Goal: Information Seeking & Learning: Learn about a topic

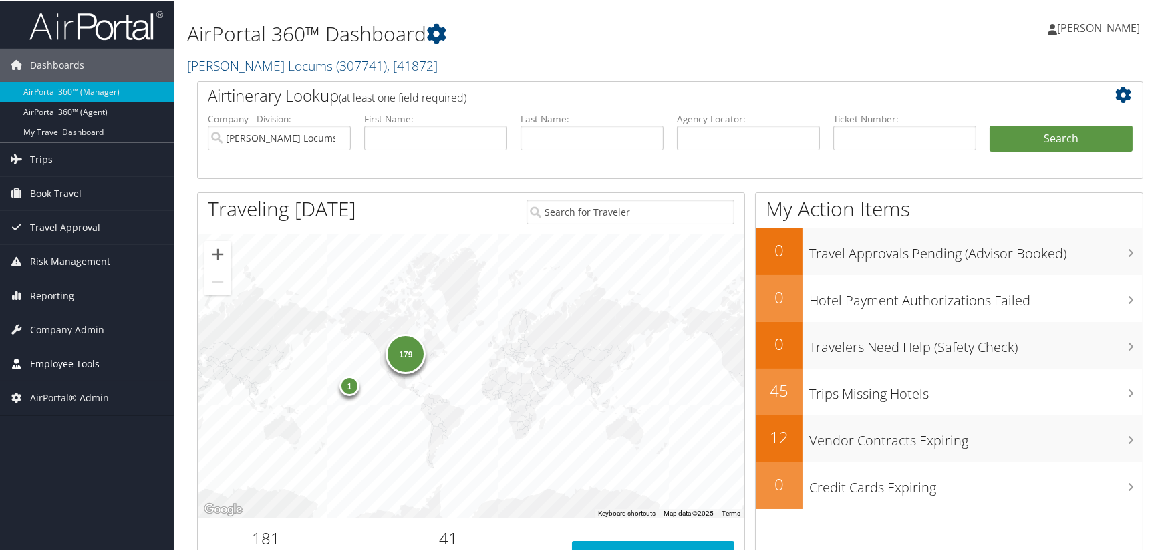
click at [72, 366] on span "Employee Tools" at bounding box center [65, 362] width 70 height 33
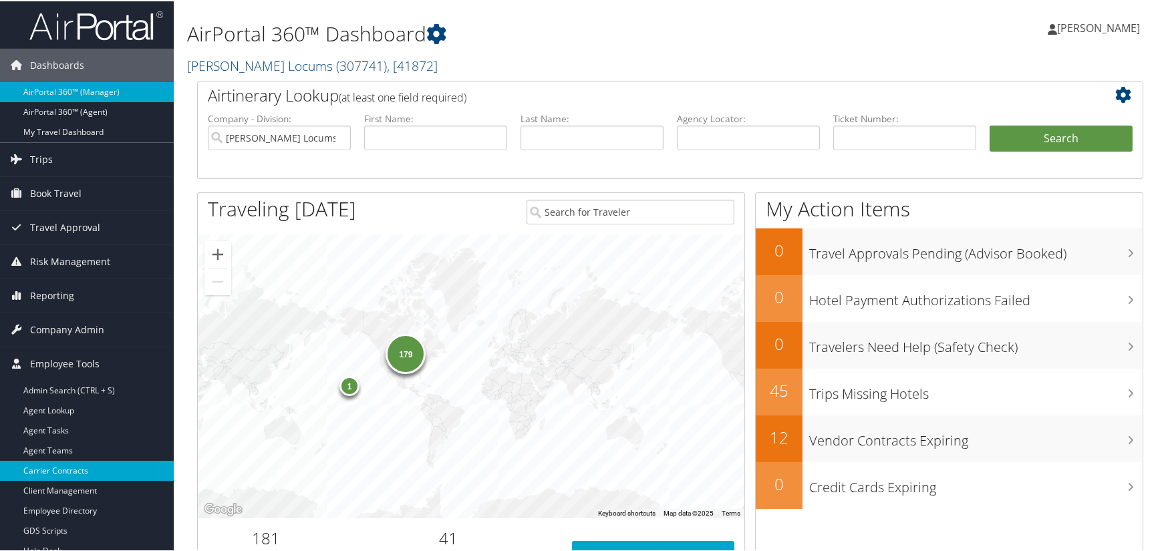
click at [66, 474] on link "Carrier Contracts" at bounding box center [87, 470] width 174 height 20
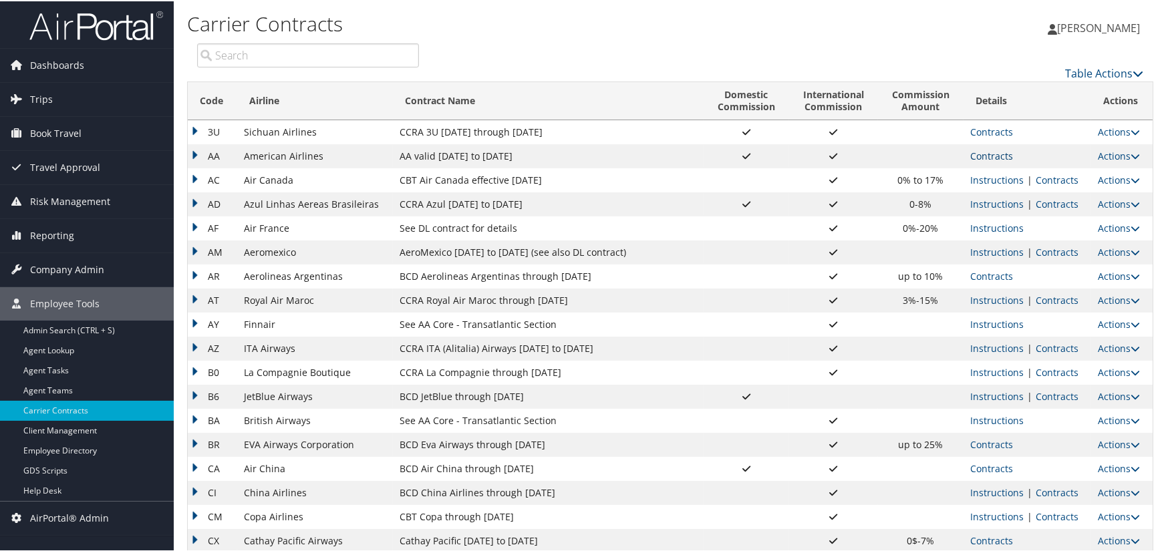
click at [975, 158] on link "Contracts" at bounding box center [991, 154] width 43 height 13
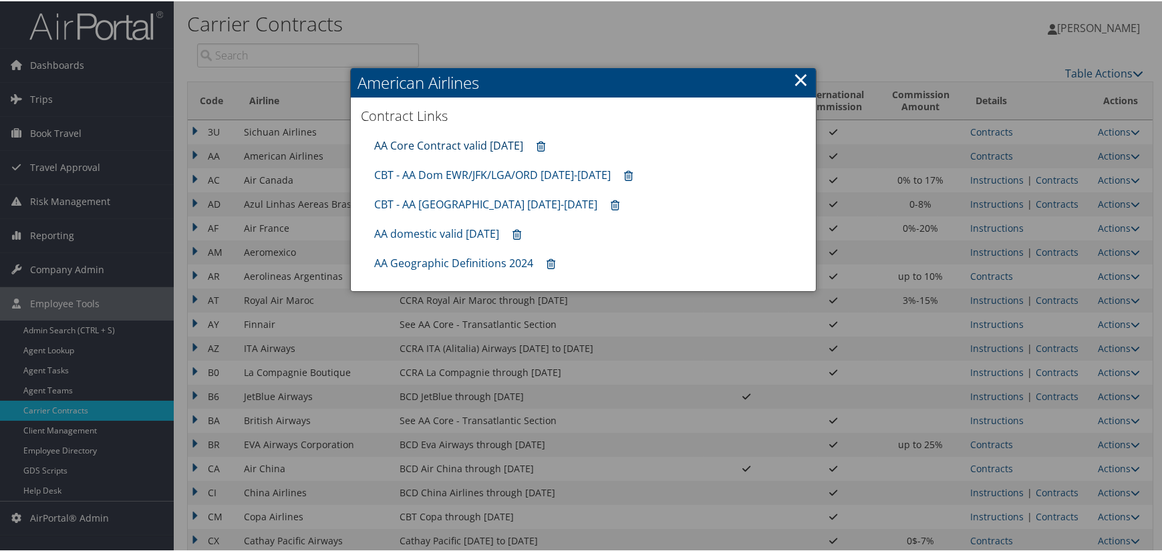
click at [507, 142] on link "AA Core Contract valid 30jun26" at bounding box center [448, 144] width 149 height 15
click at [448, 170] on link "CBT - AA Dom EWR/JFK/LGA/ORD 8.1.25-12.31.25" at bounding box center [492, 173] width 237 height 15
click at [479, 231] on link "AA domestic valid 30jun26" at bounding box center [436, 232] width 125 height 15
click at [493, 144] on link "AA Core Contract valid 30jun26" at bounding box center [448, 144] width 149 height 15
click at [452, 235] on link "AA domestic valid 30jun26" at bounding box center [436, 232] width 125 height 15
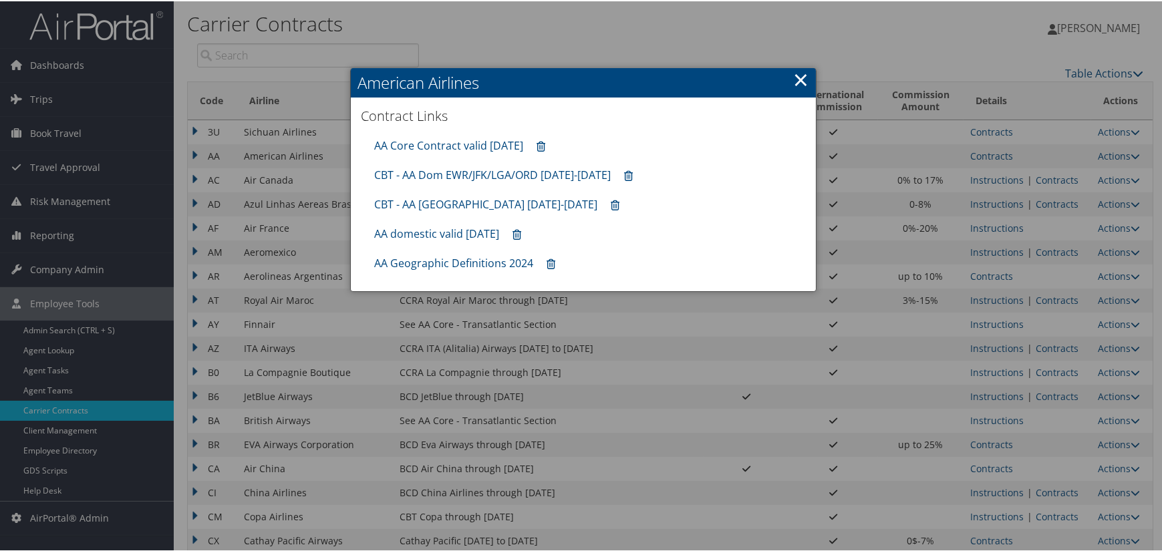
click at [799, 76] on link "×" at bounding box center [800, 78] width 15 height 27
